Goal: Task Accomplishment & Management: Complete application form

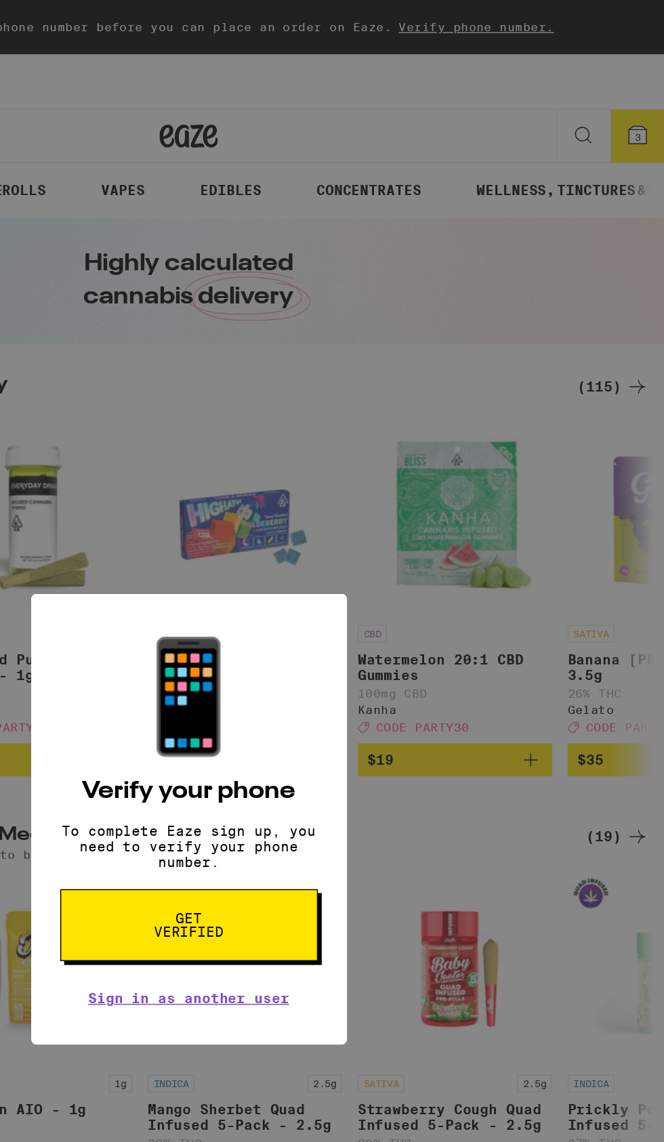
click at [368, 642] on button "Get verified" at bounding box center [331, 645] width 179 height 50
